Goal: Check status

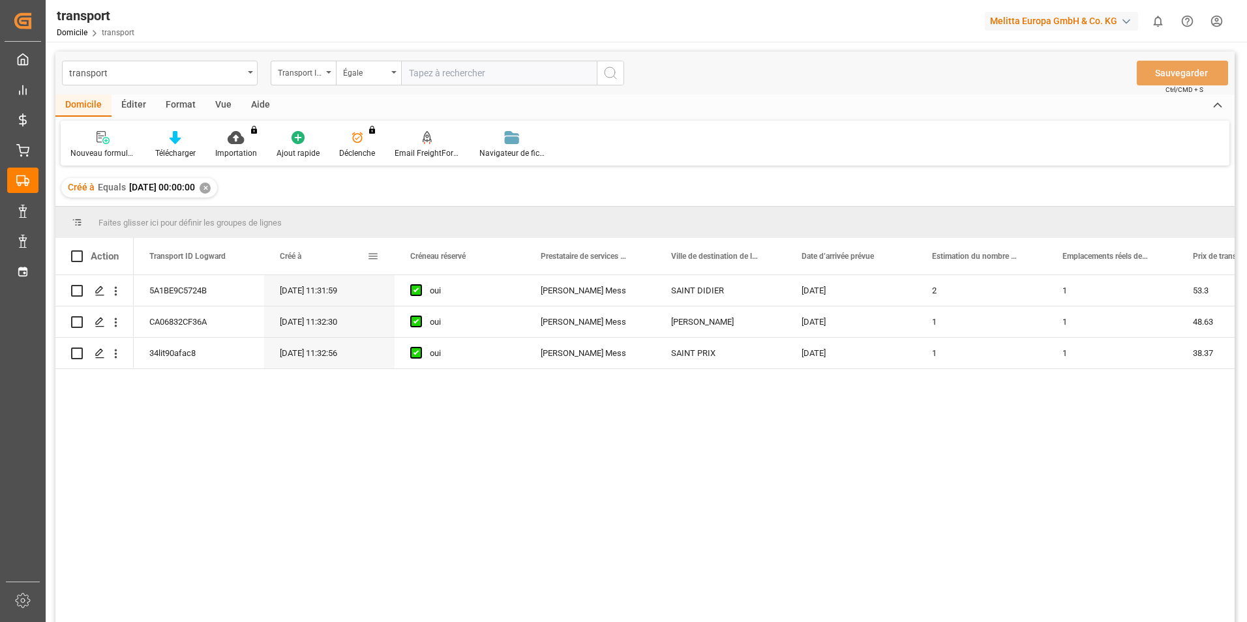
click at [374, 256] on span at bounding box center [373, 256] width 12 height 12
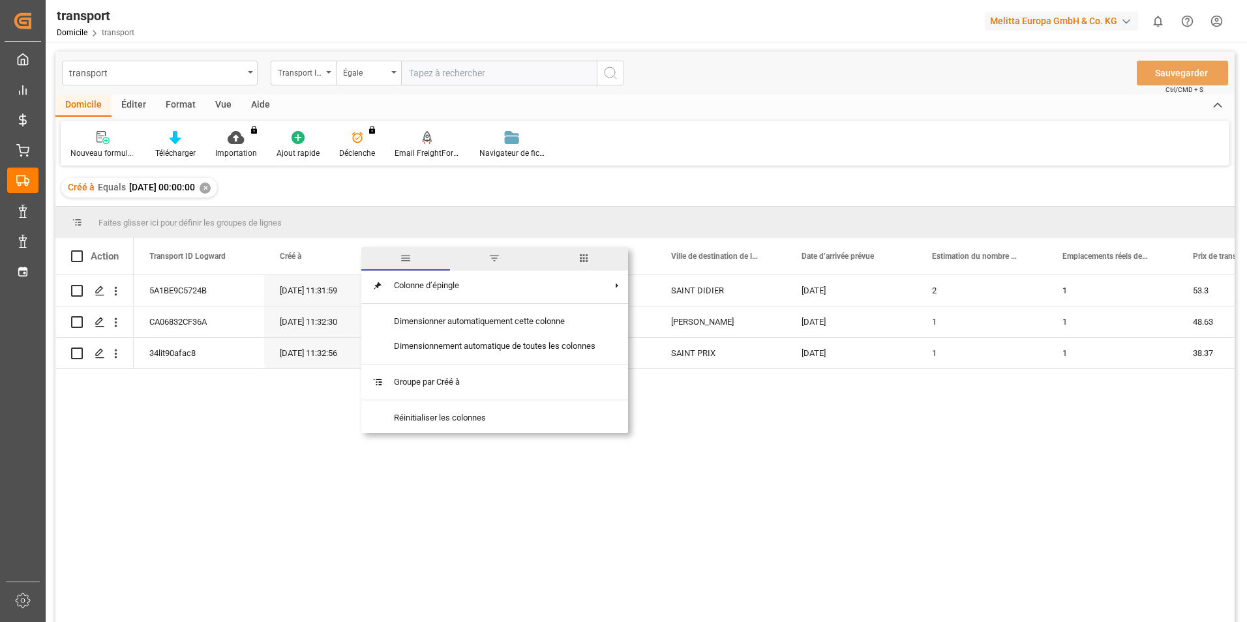
click at [496, 259] on span "filtre" at bounding box center [494, 258] width 12 height 12
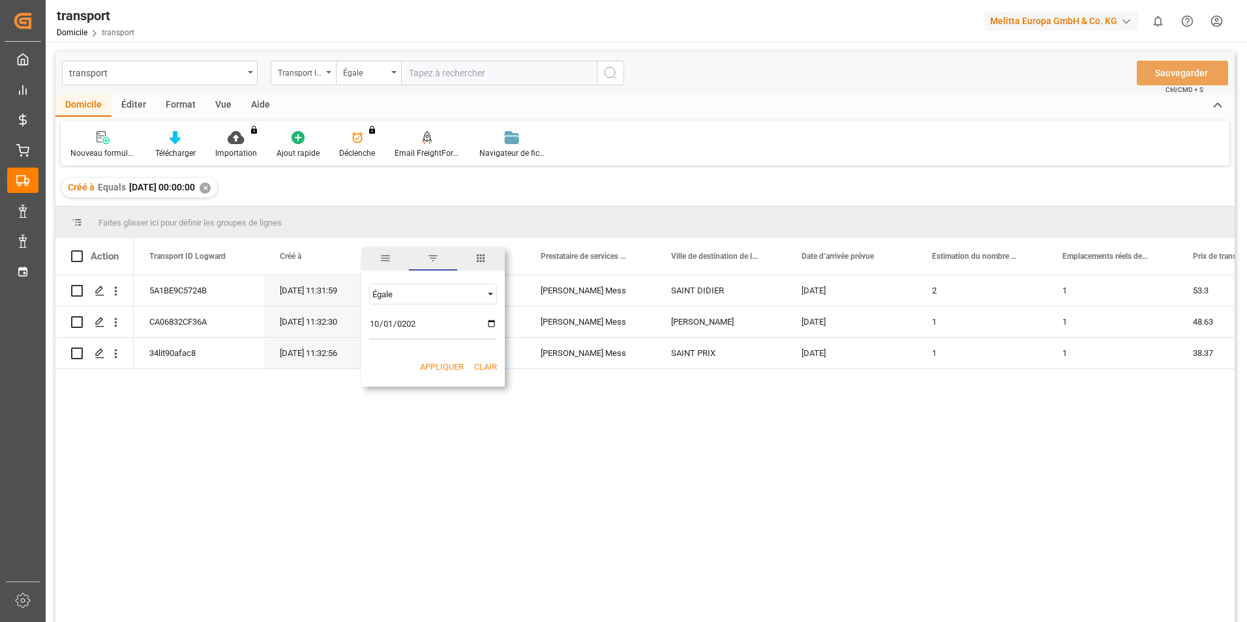
type input "[DATE]"
click at [436, 364] on button "Appliquer" at bounding box center [442, 367] width 44 height 13
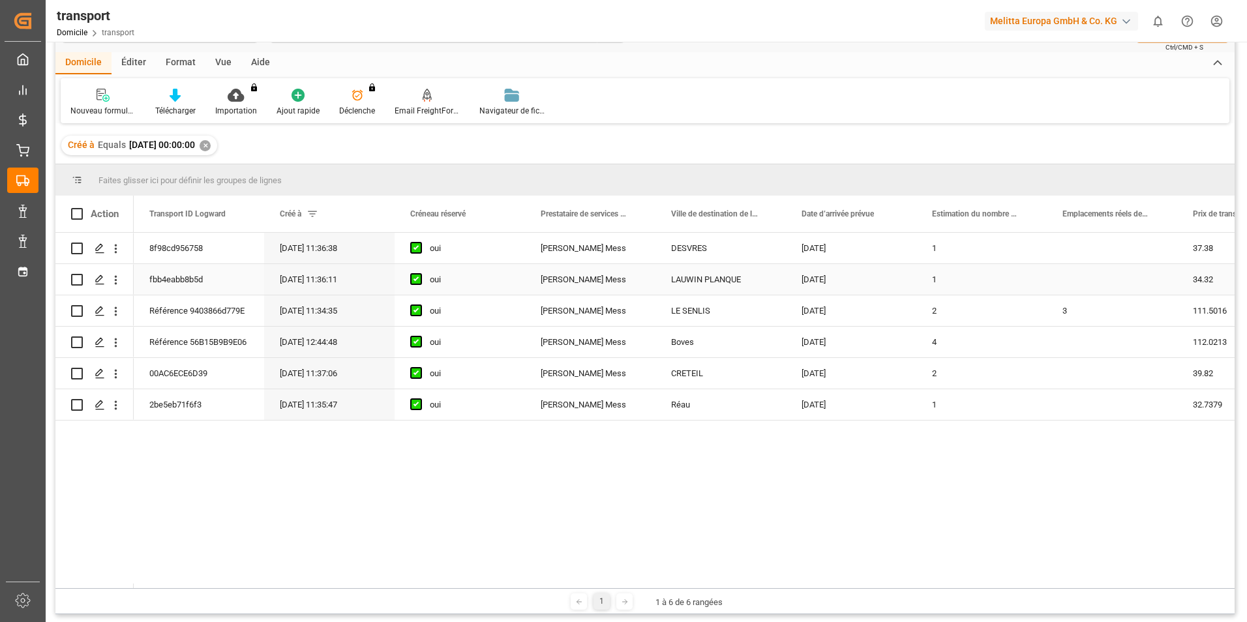
scroll to position [65, 0]
